Goal: Check status

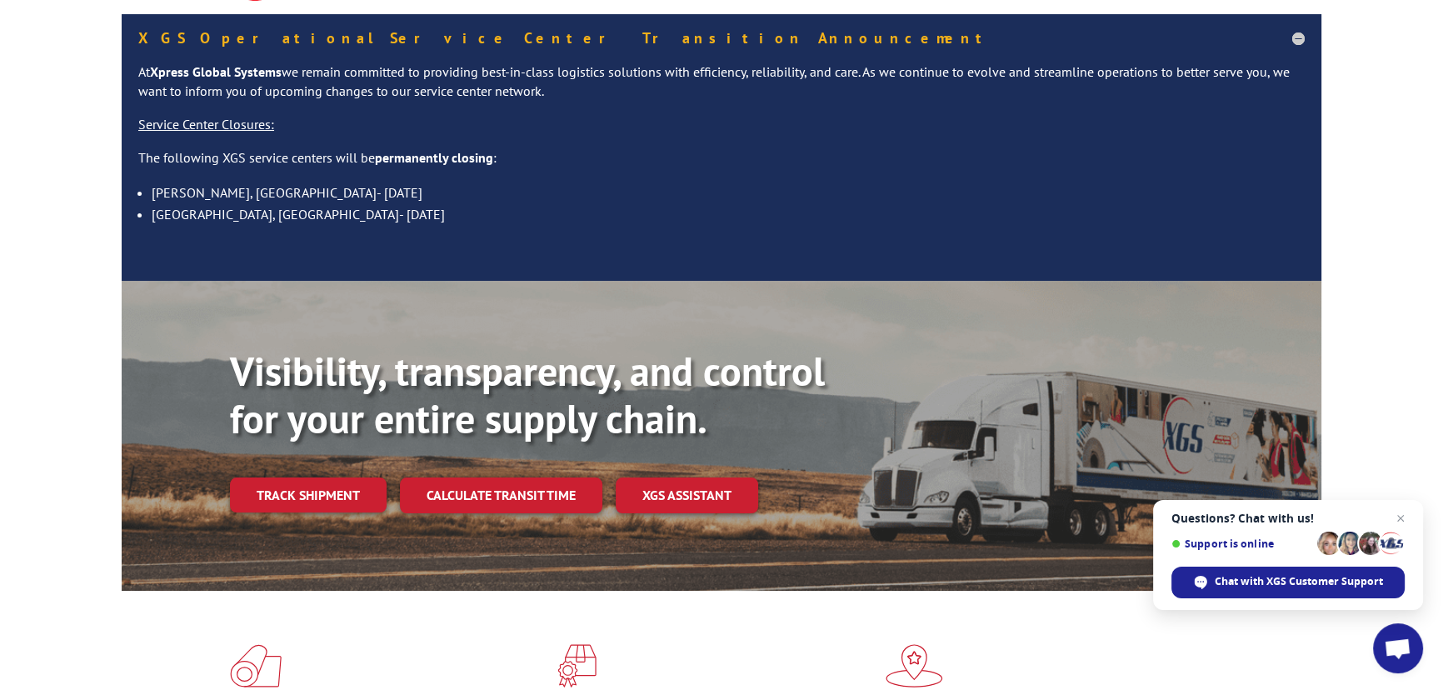
scroll to position [75, 0]
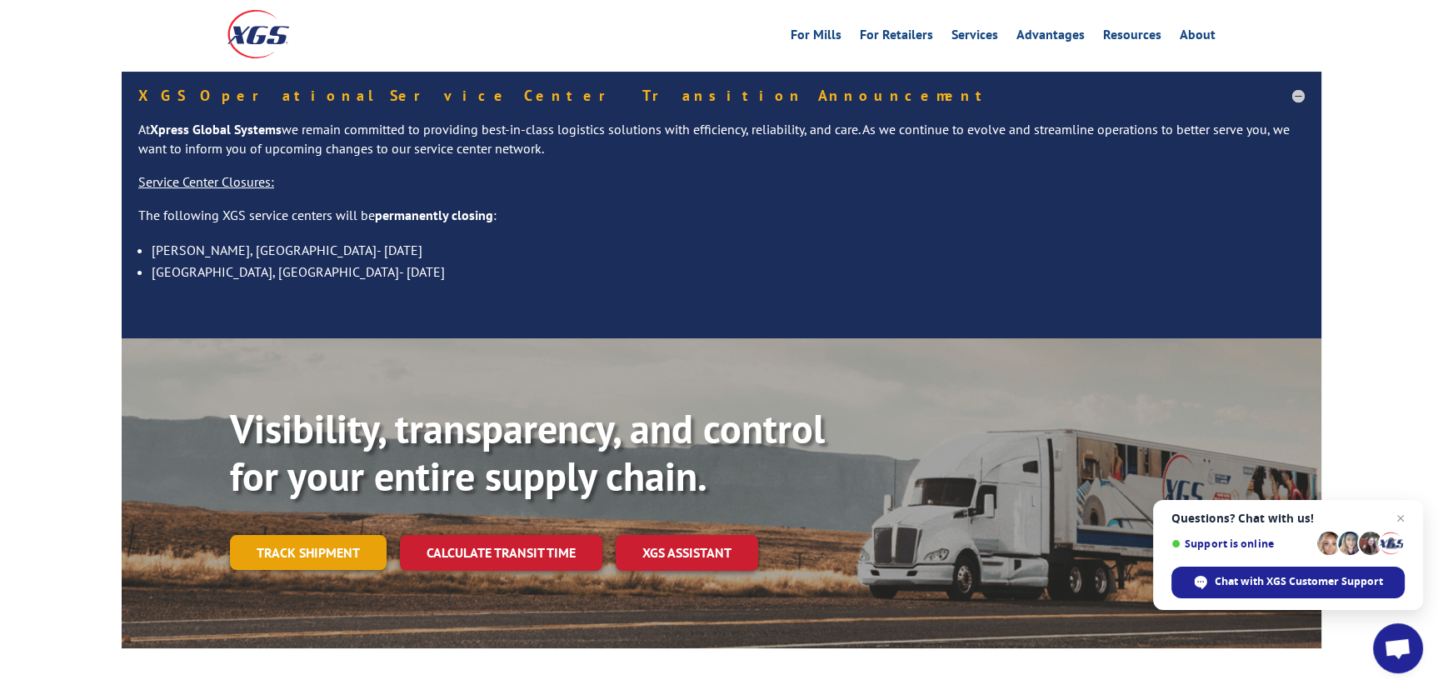
click at [322, 535] on link "Track shipment" at bounding box center [308, 552] width 157 height 35
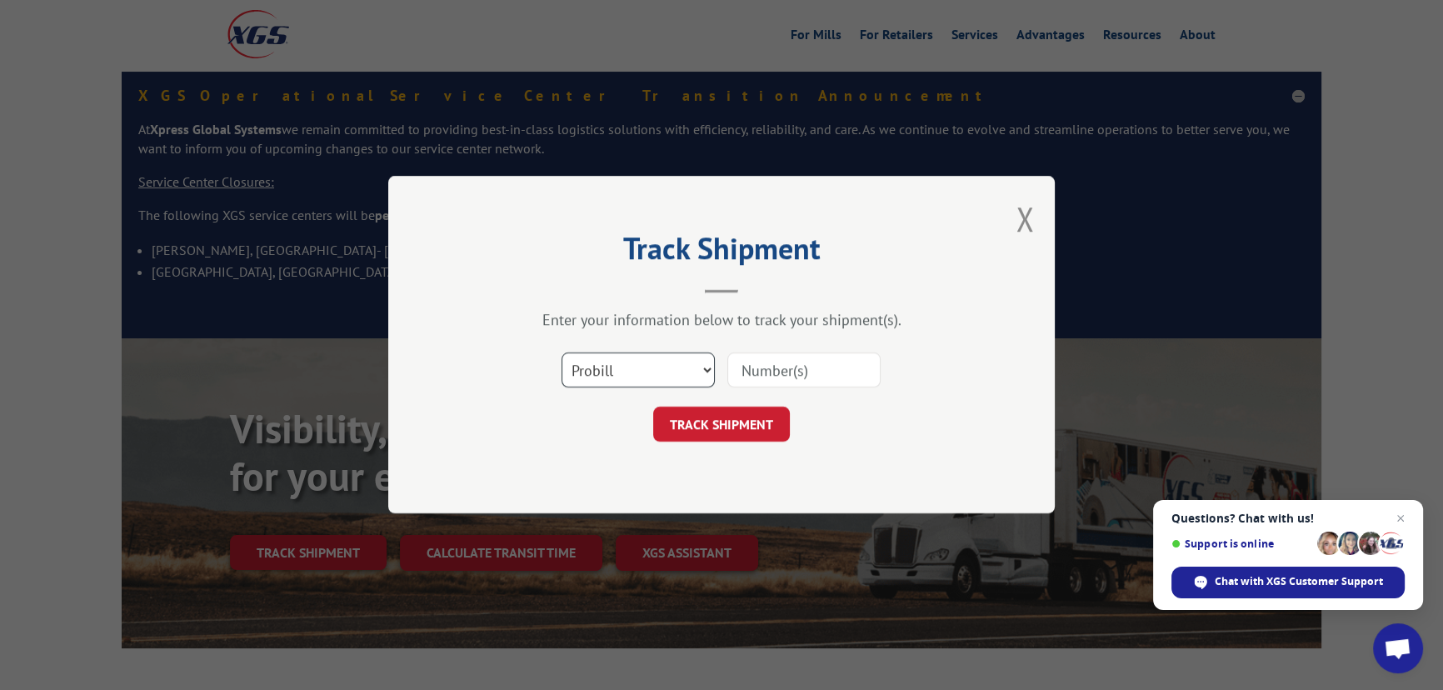
click at [611, 382] on select "Select category... Probill BOL PO" at bounding box center [638, 370] width 153 height 35
select select "bol"
click at [562, 353] on select "Select category... Probill BOL PO" at bounding box center [638, 370] width 153 height 35
click at [761, 375] on input at bounding box center [803, 370] width 153 height 35
paste input "462737674302"
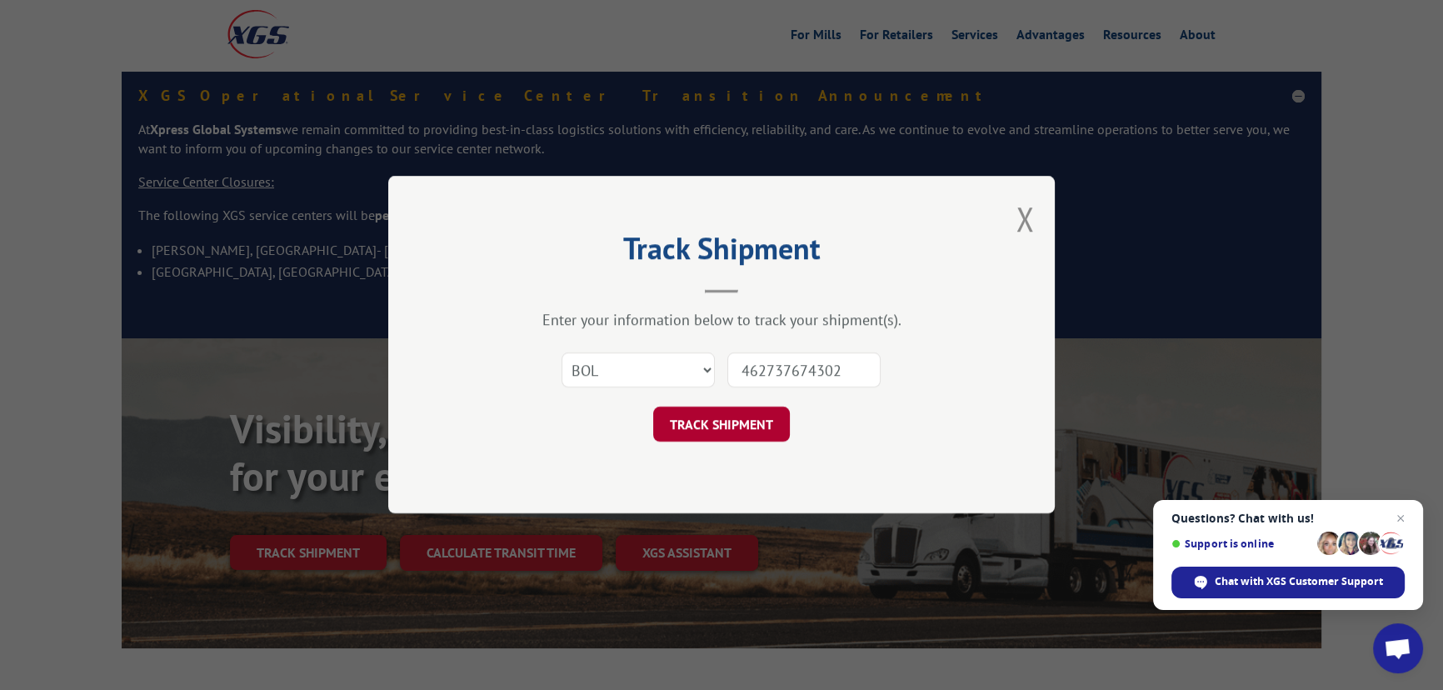
type input "462737674302"
click at [677, 428] on button "TRACK SHIPMENT" at bounding box center [721, 424] width 137 height 35
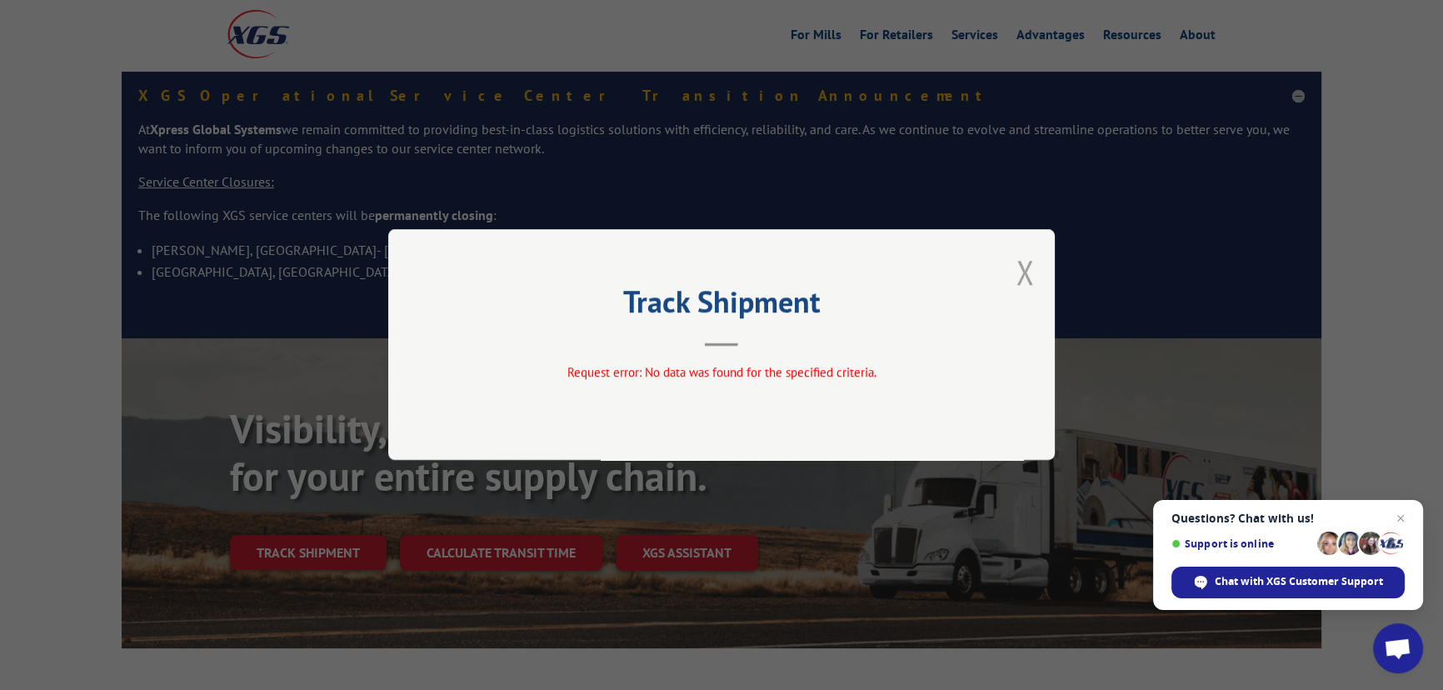
click at [1021, 270] on button "Close modal" at bounding box center [1025, 272] width 18 height 44
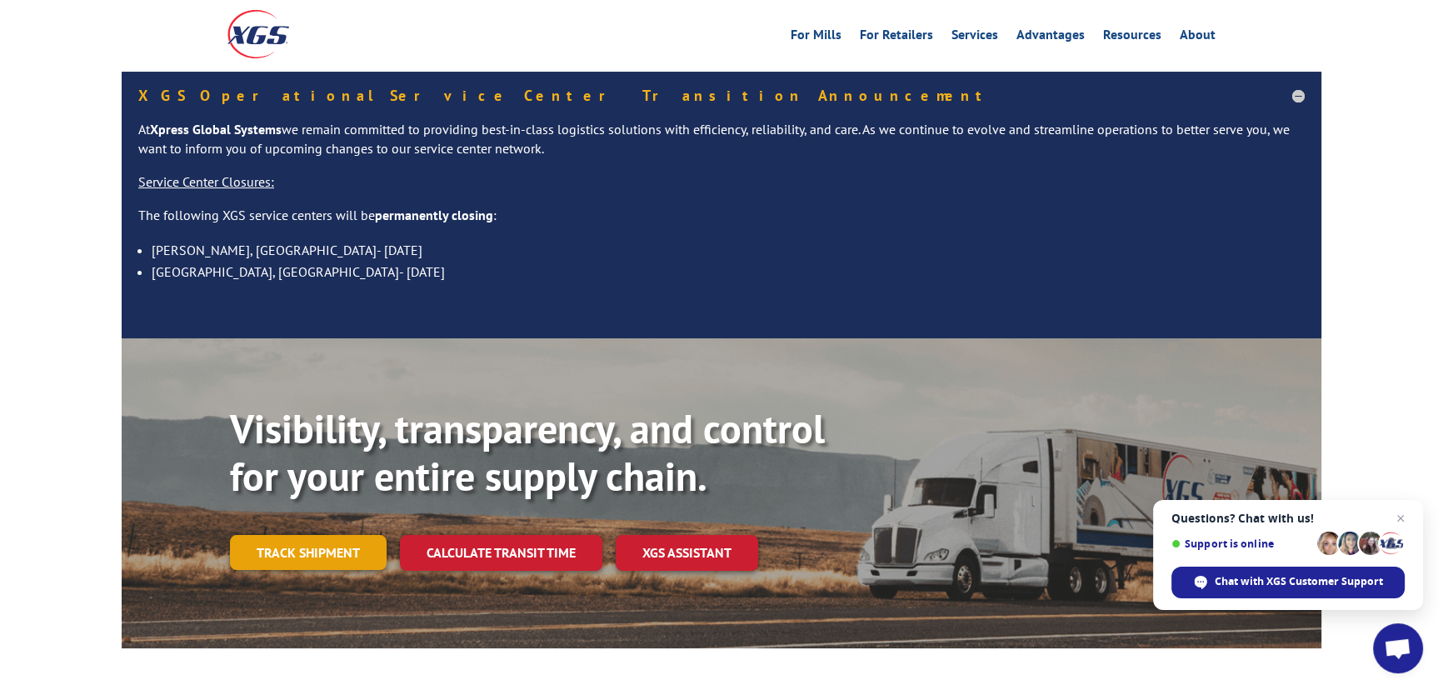
click at [336, 535] on link "Track shipment" at bounding box center [308, 552] width 157 height 35
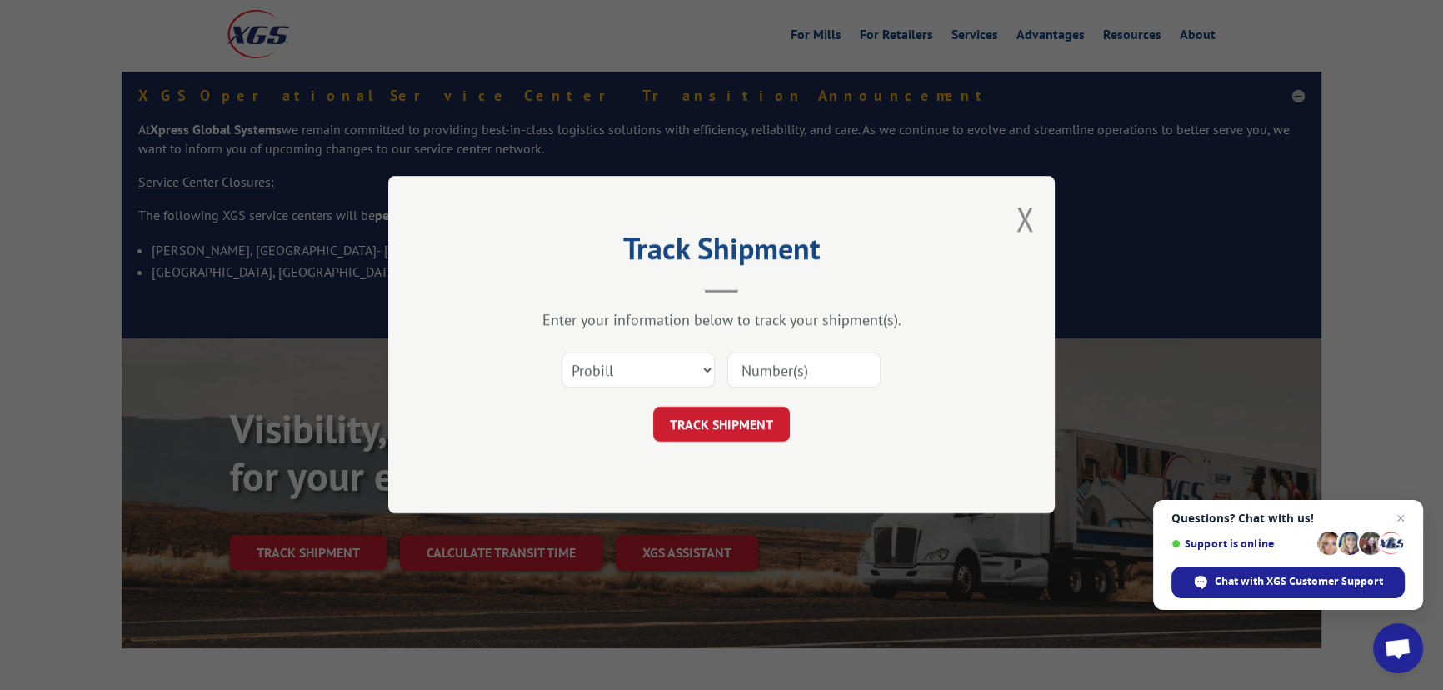
click at [799, 367] on input at bounding box center [803, 370] width 153 height 35
paste input "462737674302"
type input "462737674302"
click at [741, 437] on button "TRACK SHIPMENT" at bounding box center [721, 424] width 137 height 35
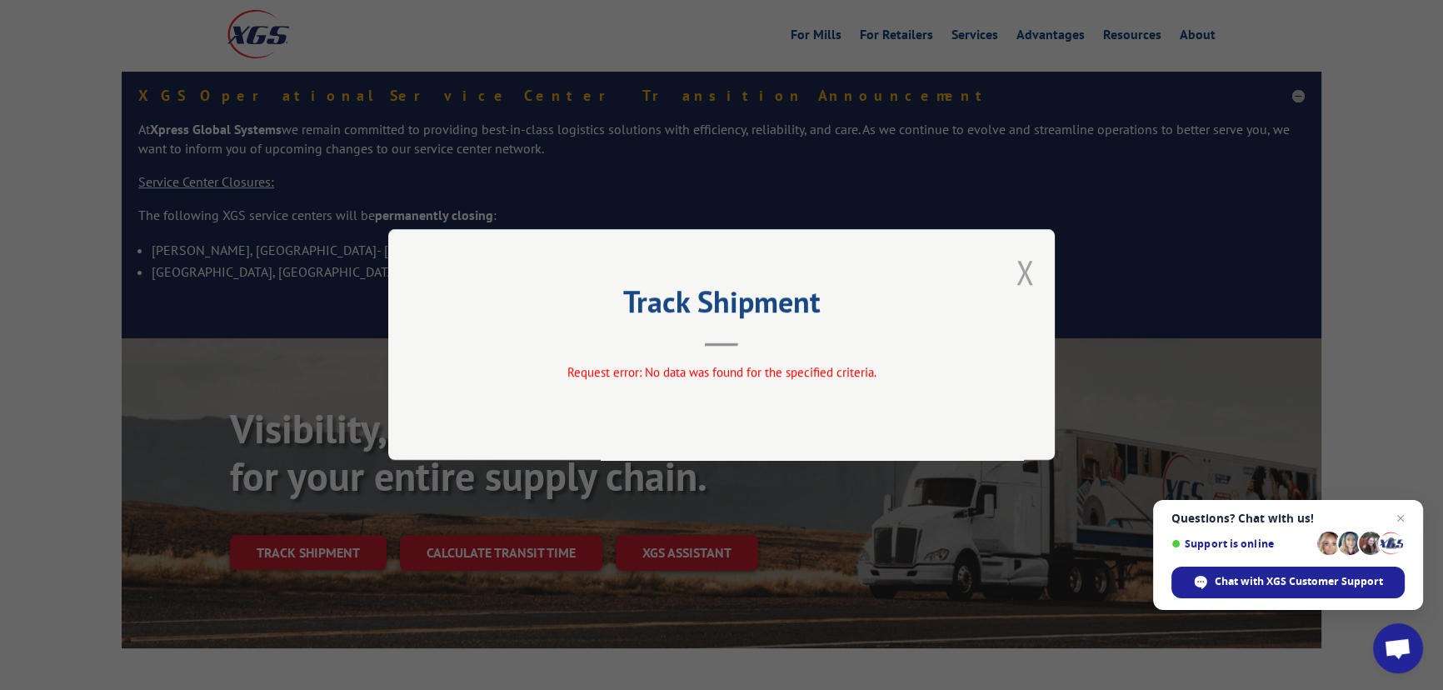
click at [1026, 276] on button "Close modal" at bounding box center [1025, 272] width 18 height 44
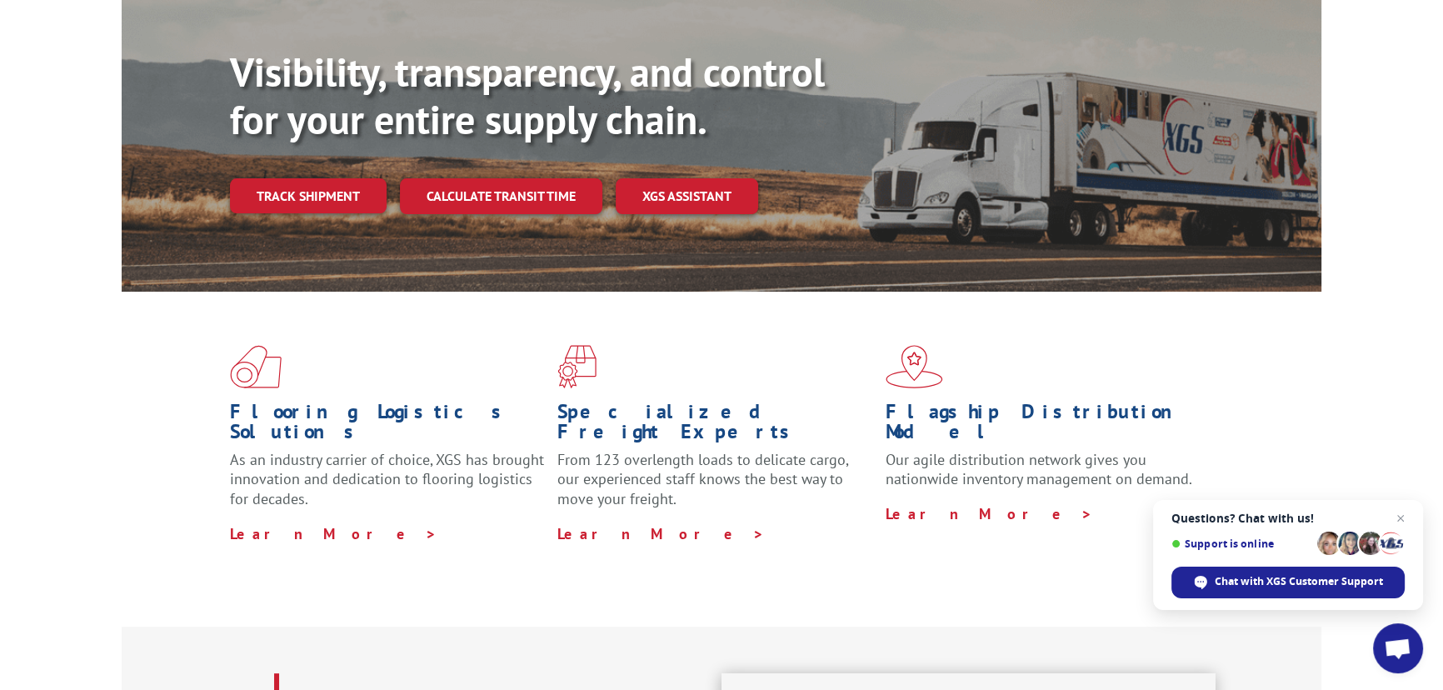
scroll to position [302, 0]
